Goal: Information Seeking & Learning: Learn about a topic

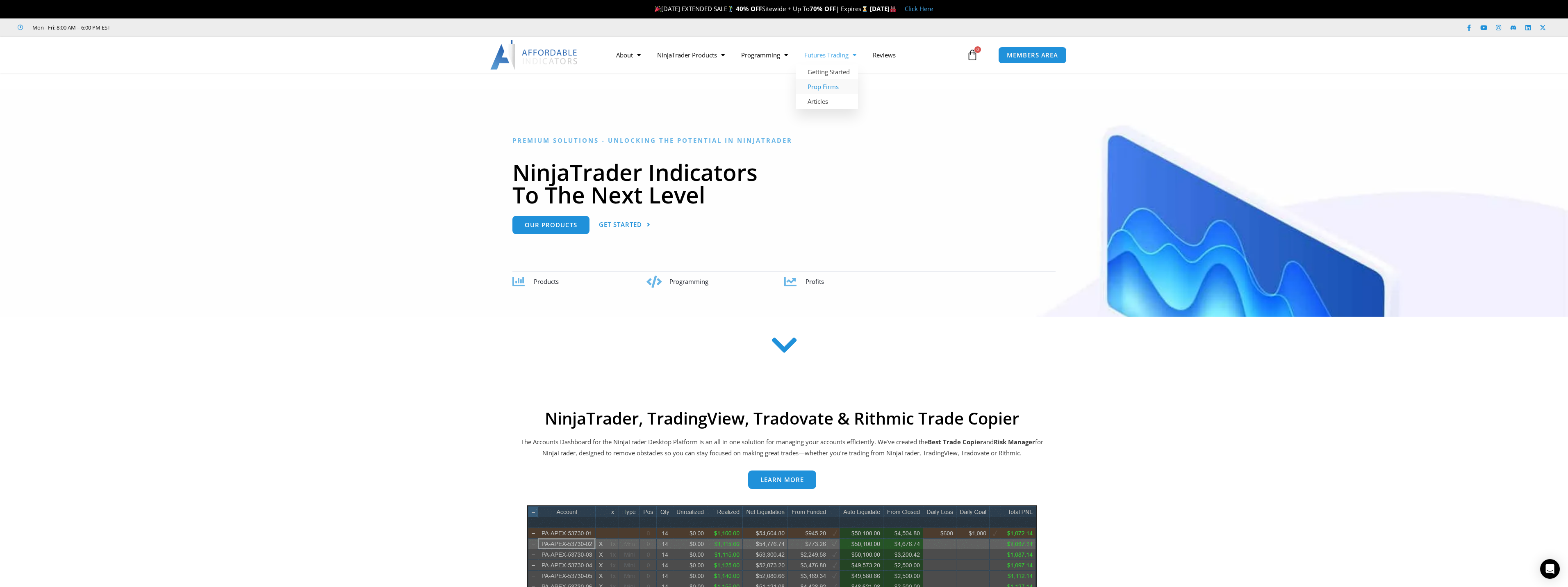
click at [841, 85] on link "Prop Firms" at bounding box center [827, 86] width 62 height 15
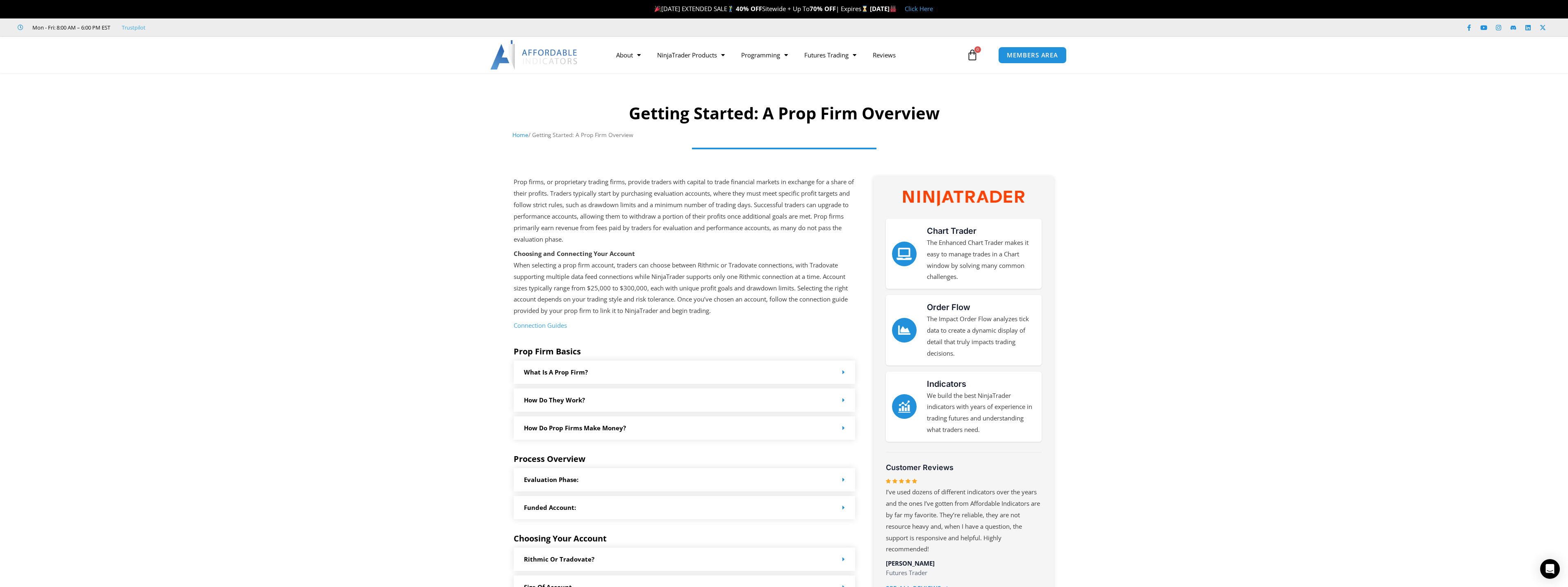
click at [1404, 164] on div at bounding box center [784, 162] width 1560 height 33
click at [557, 372] on link "What is a prop firm?" at bounding box center [555, 372] width 64 height 8
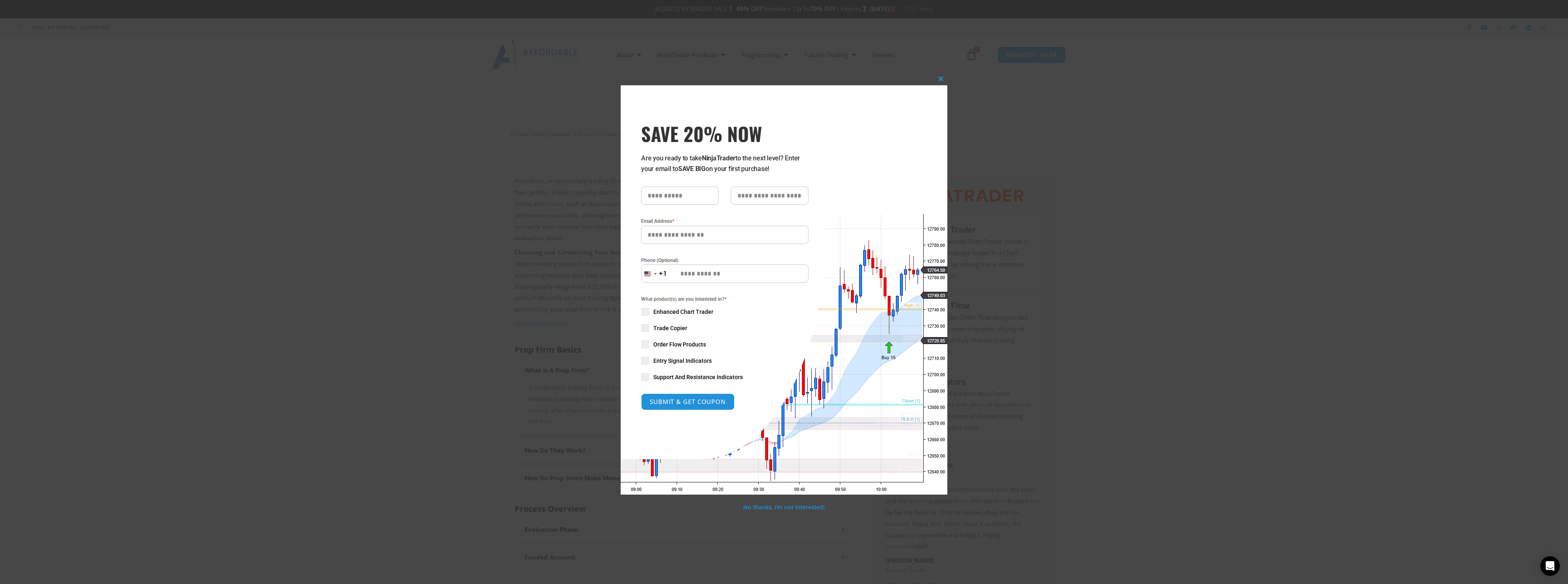
click at [1314, 192] on div "Close this module SAVE 20% NOW Are you ready to take NinjaTrader to the next le…" at bounding box center [784, 292] width 1568 height 584
